Goal: Task Accomplishment & Management: Manage account settings

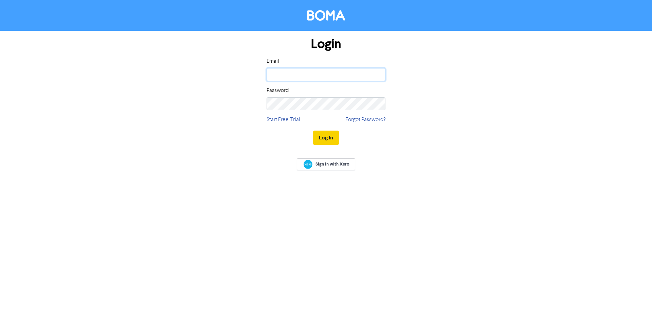
type input "[EMAIL_ADDRESS][DOMAIN_NAME]"
click at [321, 139] on button "Log In" at bounding box center [326, 138] width 26 height 14
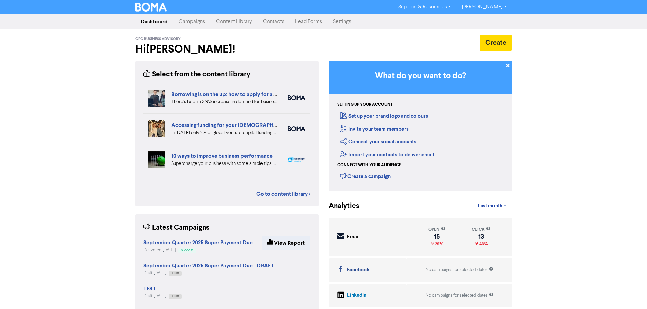
click at [270, 25] on link "Contacts" at bounding box center [273, 22] width 32 height 14
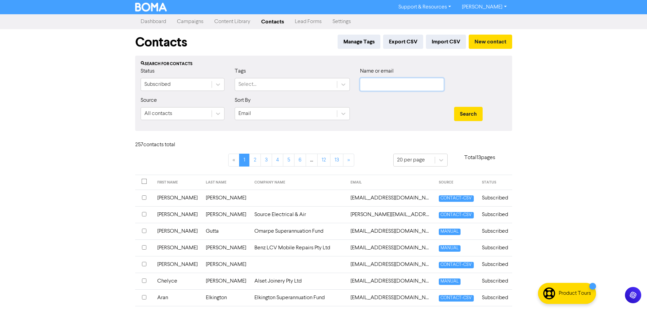
click at [387, 89] on input "text" at bounding box center [402, 84] width 84 height 13
type input "[PERSON_NAME]"
click at [454, 107] on button "Search" at bounding box center [468, 114] width 29 height 14
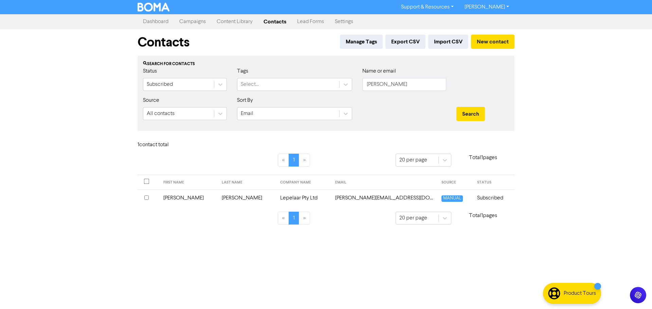
click at [335, 200] on td "[PERSON_NAME][EMAIL_ADDRESS][DOMAIN_NAME]" at bounding box center [384, 198] width 106 height 17
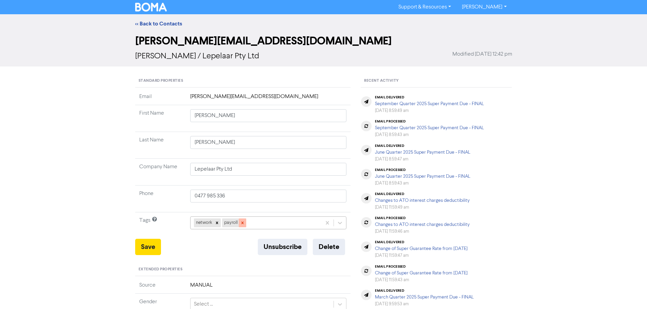
click at [241, 223] on icon at bounding box center [242, 223] width 5 height 5
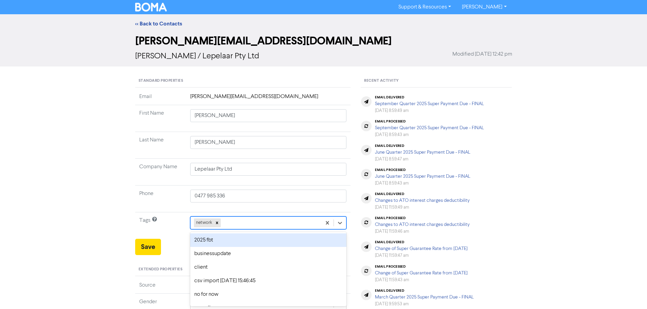
scroll to position [27, 0]
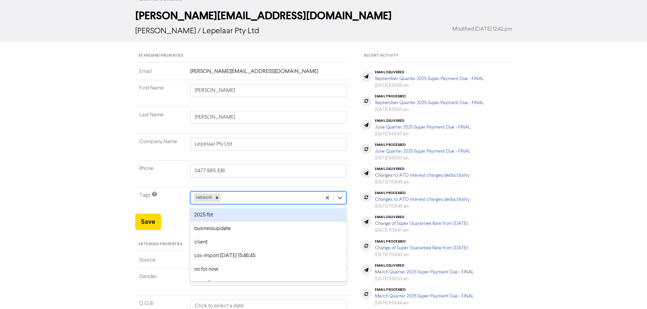
click at [226, 204] on div "option 2025 fbt focused, 1 of 9. 8 results available. Use Up and Down to choose…" at bounding box center [268, 197] width 156 height 13
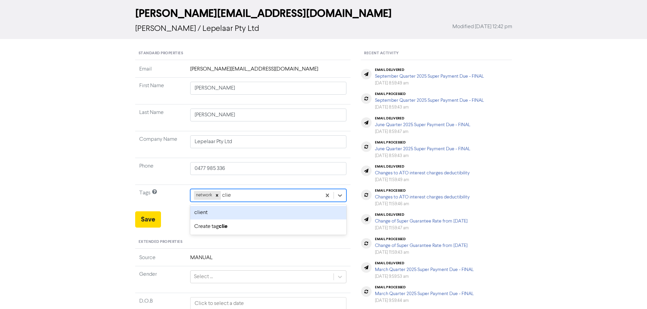
type input "client"
click at [222, 213] on div "client" at bounding box center [268, 213] width 156 height 14
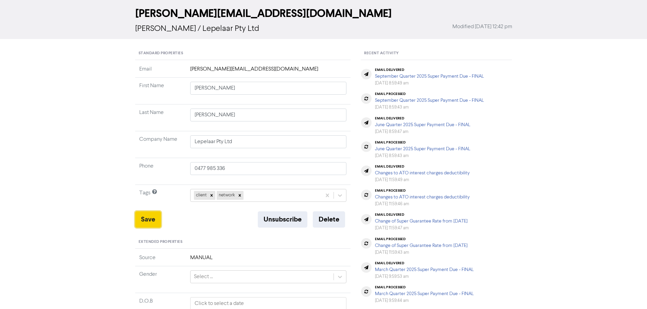
click at [145, 220] on button "Save" at bounding box center [148, 219] width 26 height 16
